Goal: Information Seeking & Learning: Learn about a topic

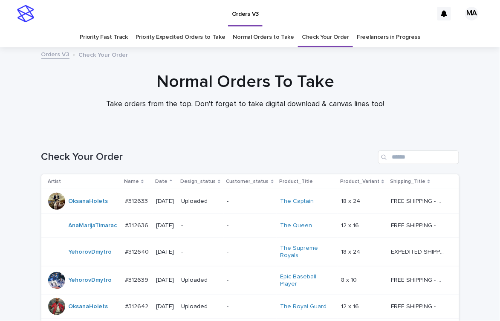
scroll to position [363, 0]
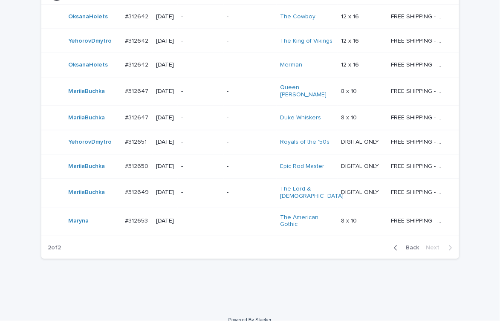
click at [209, 218] on p "-" at bounding box center [200, 221] width 39 height 7
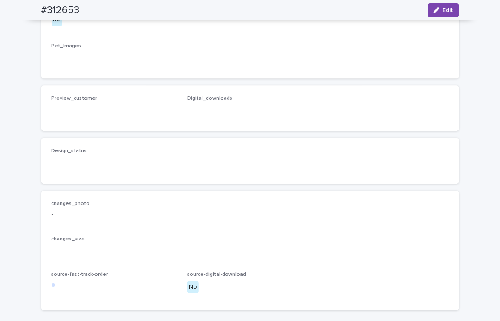
scroll to position [298, 0]
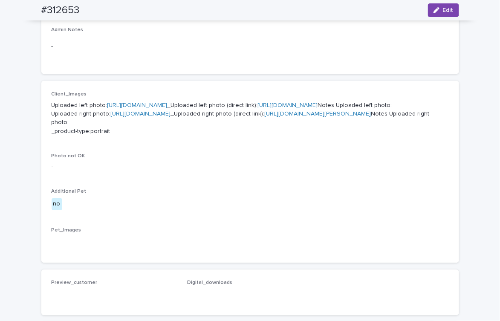
click at [168, 107] on link "[URL][DOMAIN_NAME]" at bounding box center [137, 105] width 60 height 6
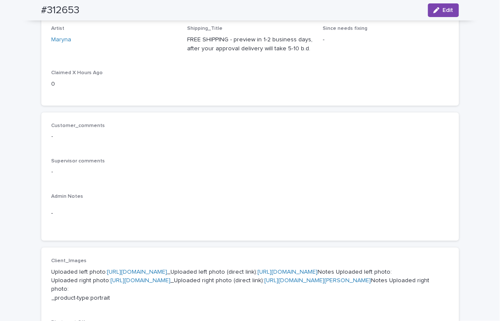
scroll to position [0, 0]
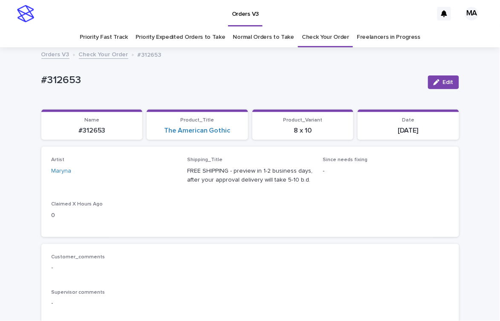
drag, startPoint x: 220, startPoint y: 85, endPoint x: 65, endPoint y: 69, distance: 156.4
click at [219, 85] on p "#312653" at bounding box center [231, 80] width 380 height 12
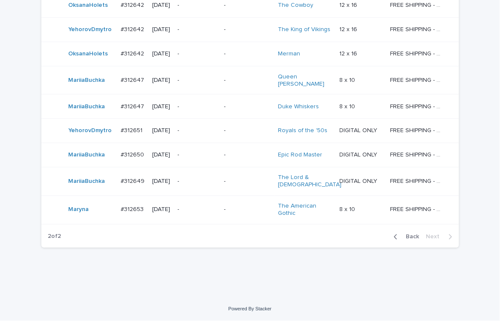
scroll to position [286, 0]
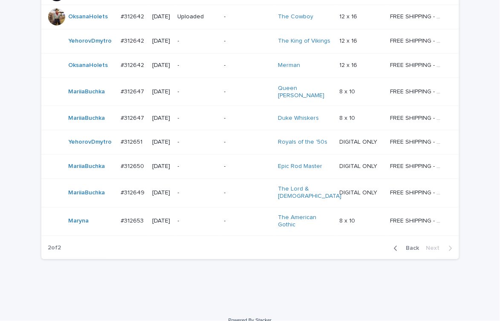
click at [158, 278] on div "Loading... Saving… Loading... Saving… Check Your Order Artist Name Date Design_…" at bounding box center [250, 78] width 500 height 461
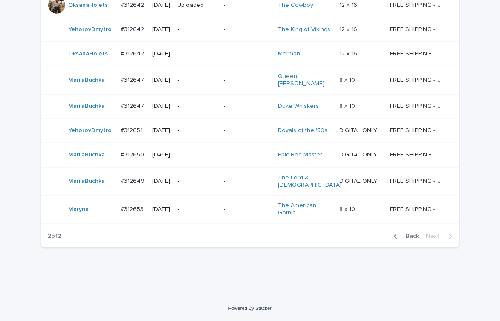
scroll to position [213, 0]
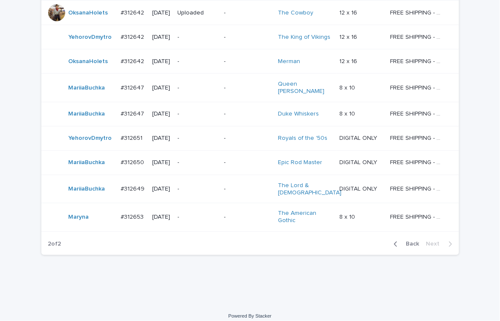
click at [200, 214] on p "-" at bounding box center [198, 217] width 40 height 7
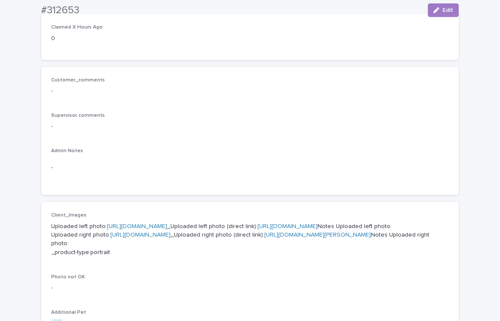
scroll to position [326, 0]
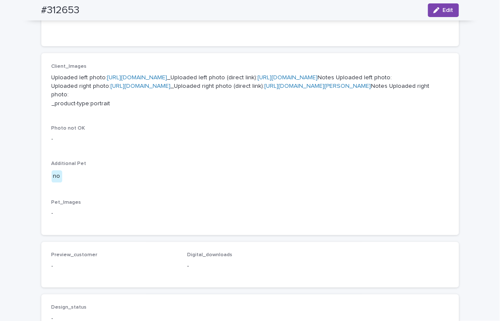
click at [171, 89] on link "https://cdn.shopify.com-uploadkit.app/s/files/1/0033/4807/0511/files/download.h…" at bounding box center [141, 86] width 60 height 6
click at [168, 77] on link "https://cdn.shopify.com-uploadkit.app/s/files/1/0033/4807/0511/files/download.h…" at bounding box center [137, 78] width 60 height 6
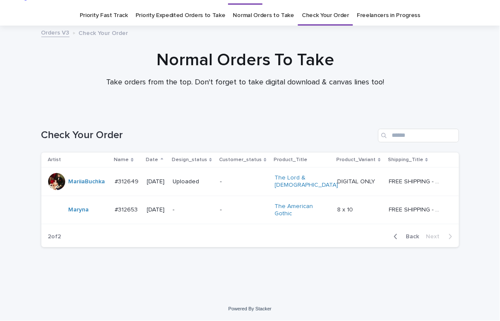
scroll to position [17, 0]
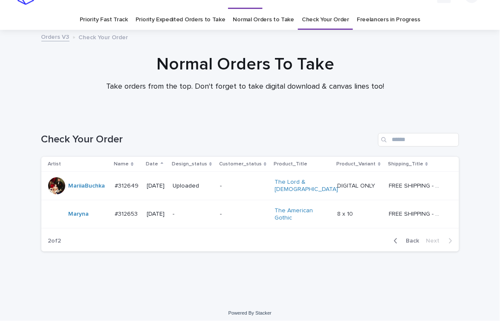
click at [72, 64] on h1 "Normal Orders To Take" at bounding box center [245, 64] width 418 height 20
